Goal: Task Accomplishment & Management: Use online tool/utility

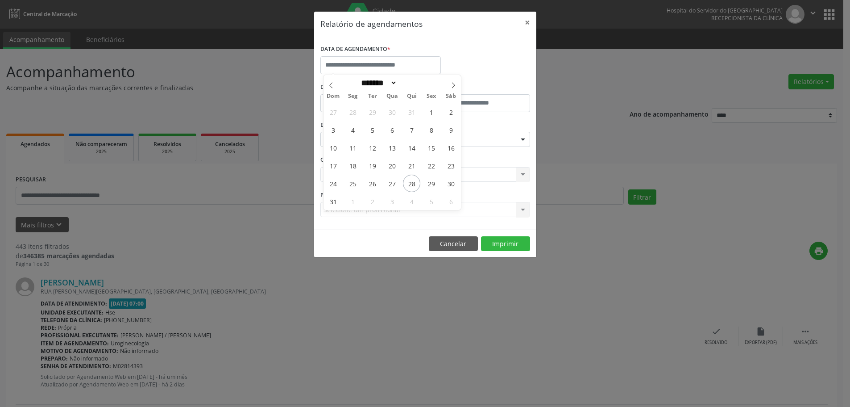
select select "*"
click at [436, 184] on span "29" at bounding box center [431, 183] width 17 height 17
type input "**********"
click at [437, 184] on span "29" at bounding box center [431, 183] width 17 height 17
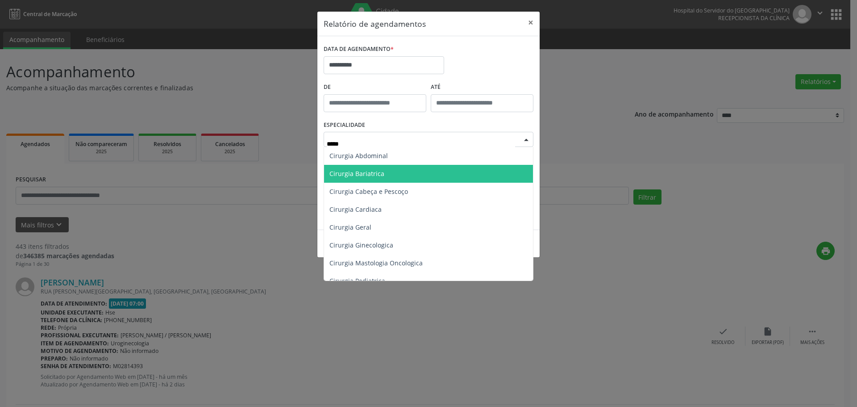
click at [385, 175] on span "Cirurgia Bariatrica" at bounding box center [428, 174] width 209 height 18
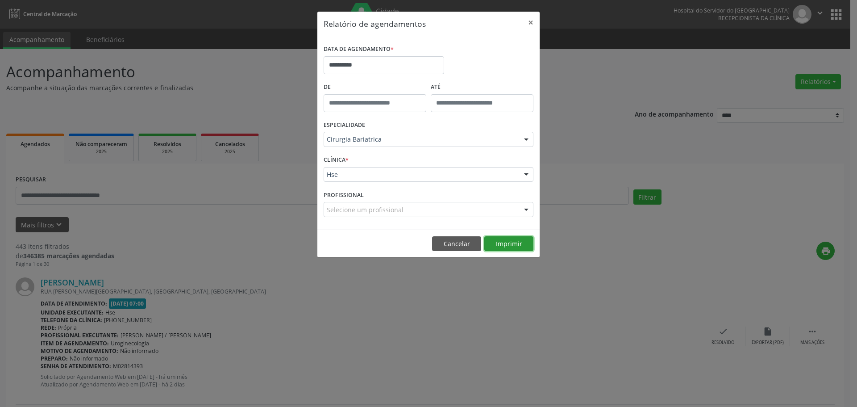
click at [503, 243] on button "Imprimir" at bounding box center [508, 243] width 49 height 15
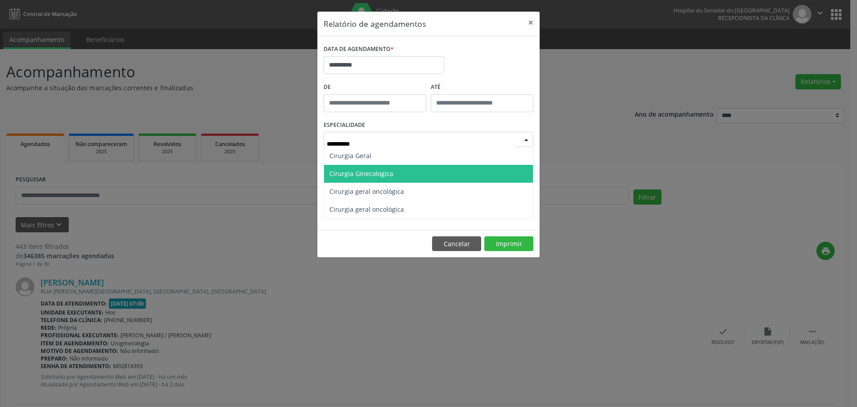
type input "**********"
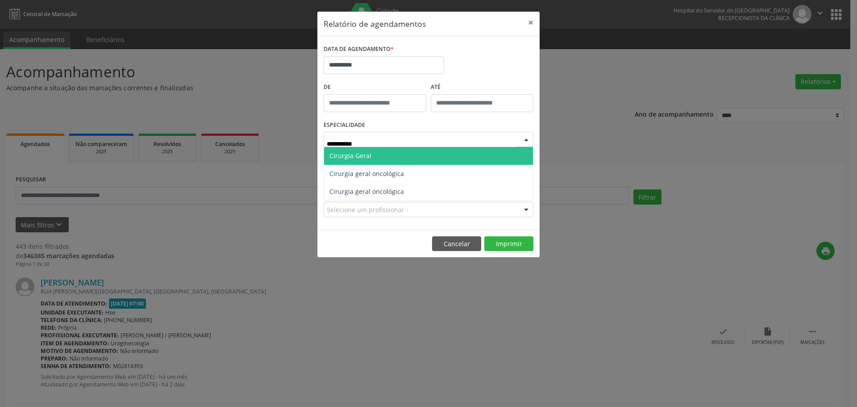
click at [373, 158] on span "Cirurgia Geral" at bounding box center [428, 156] width 209 height 18
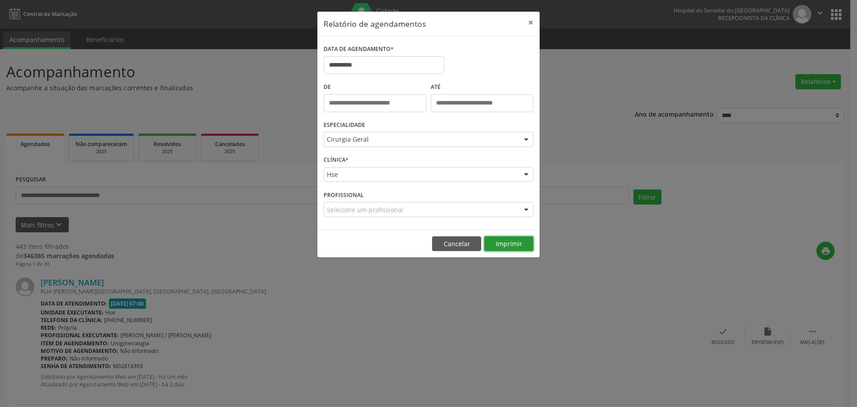
click at [515, 240] on button "Imprimir" at bounding box center [508, 243] width 49 height 15
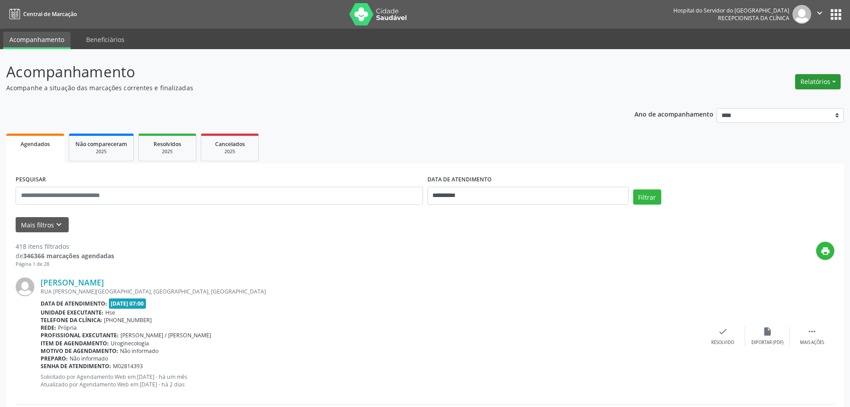
click at [816, 75] on button "Relatórios" at bounding box center [818, 81] width 46 height 15
click at [791, 94] on ul "Agendamentos Procedimentos realizados" at bounding box center [793, 107] width 97 height 32
click at [787, 98] on link "Agendamentos" at bounding box center [793, 101] width 96 height 12
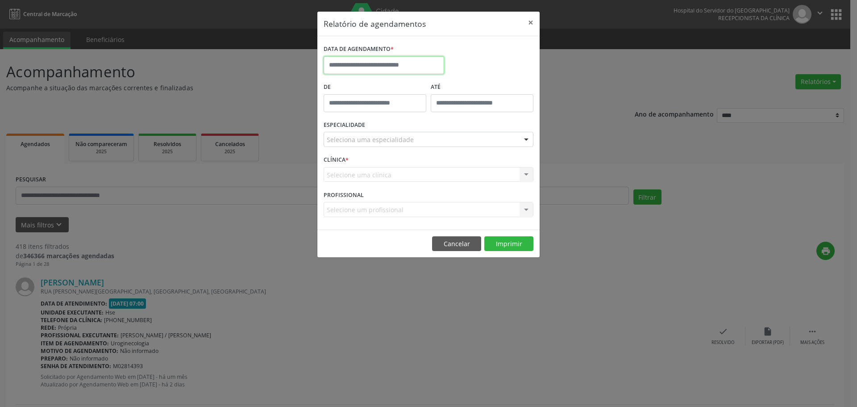
click at [390, 62] on input "text" at bounding box center [384, 65] width 121 height 18
click at [388, 181] on span "27" at bounding box center [391, 183] width 17 height 17
type input "**********"
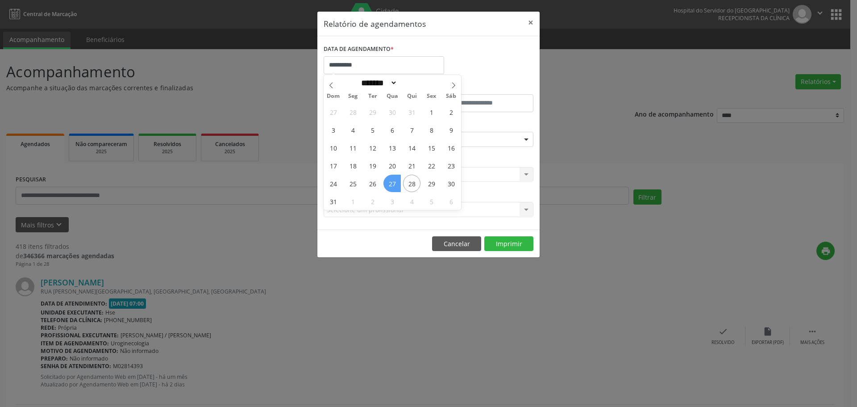
click at [388, 181] on span "27" at bounding box center [391, 183] width 17 height 17
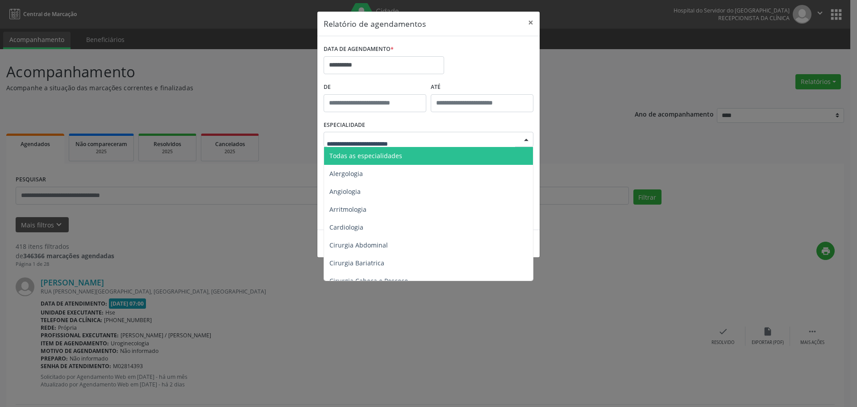
click at [370, 158] on span "Todas as especialidades" at bounding box center [365, 155] width 73 height 8
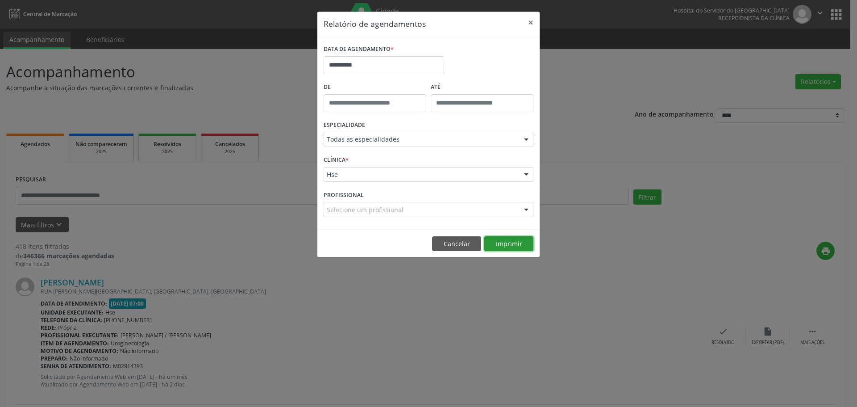
click at [514, 243] on button "Imprimir" at bounding box center [508, 243] width 49 height 15
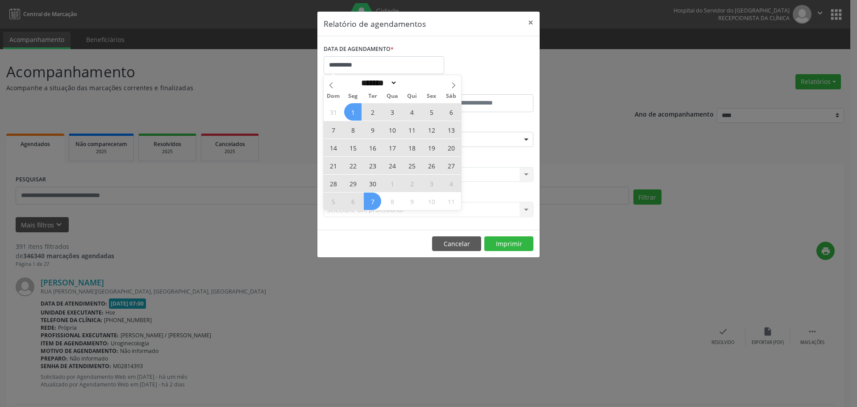
select select "*"
click at [374, 183] on span "30" at bounding box center [372, 183] width 17 height 17
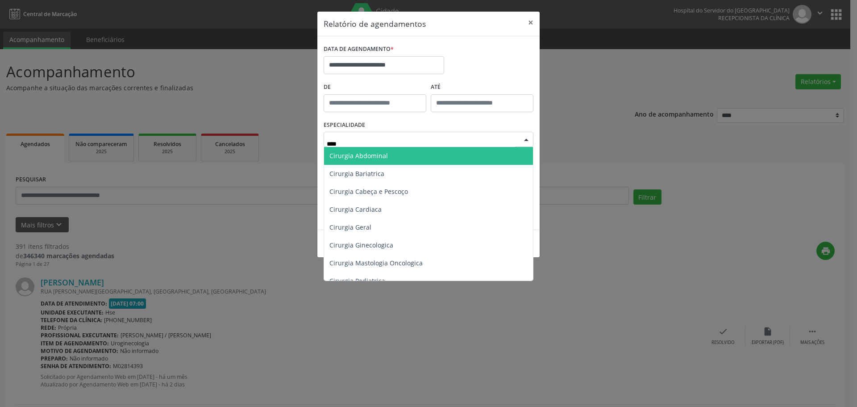
type input "*****"
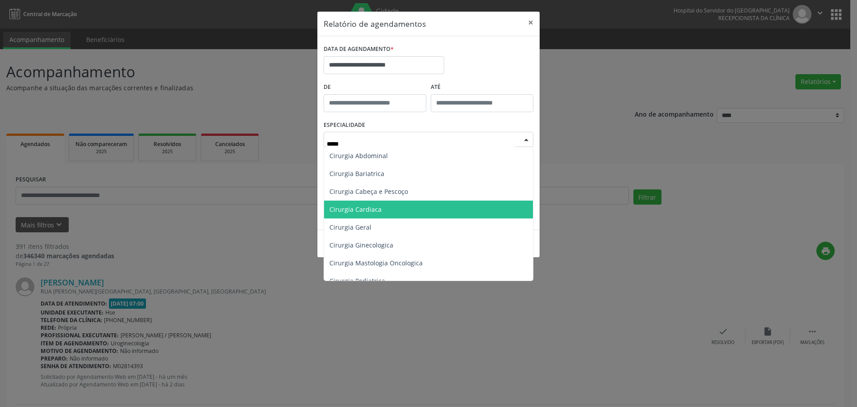
click at [391, 204] on span "Cirurgia Cardiaca" at bounding box center [428, 209] width 209 height 18
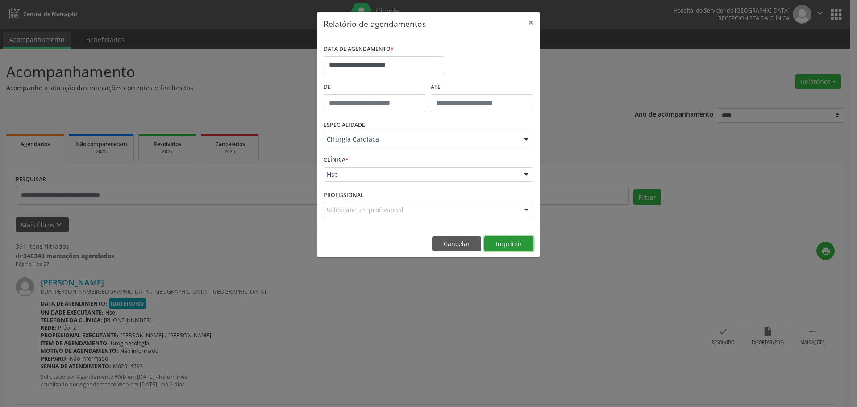
click at [501, 244] on button "Imprimir" at bounding box center [508, 243] width 49 height 15
